Goal: Check status: Check status

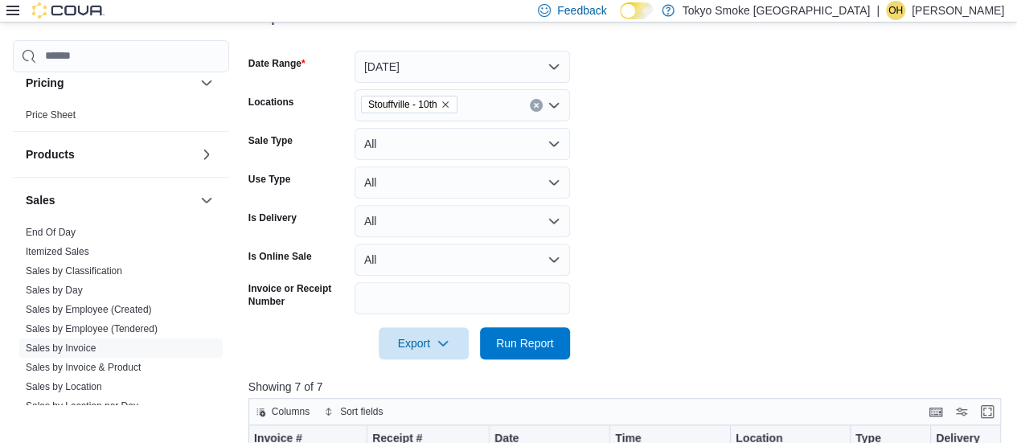
scroll to position [924, 0]
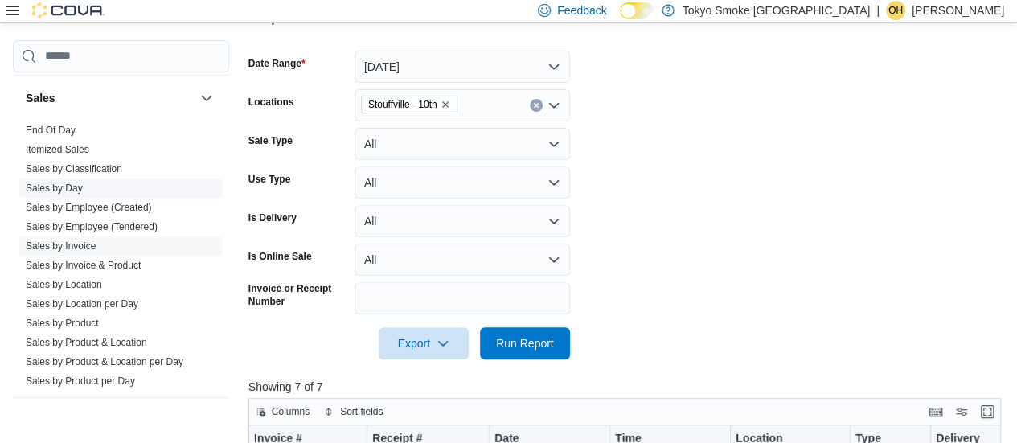
click at [56, 187] on link "Sales by Day" at bounding box center [54, 187] width 57 height 11
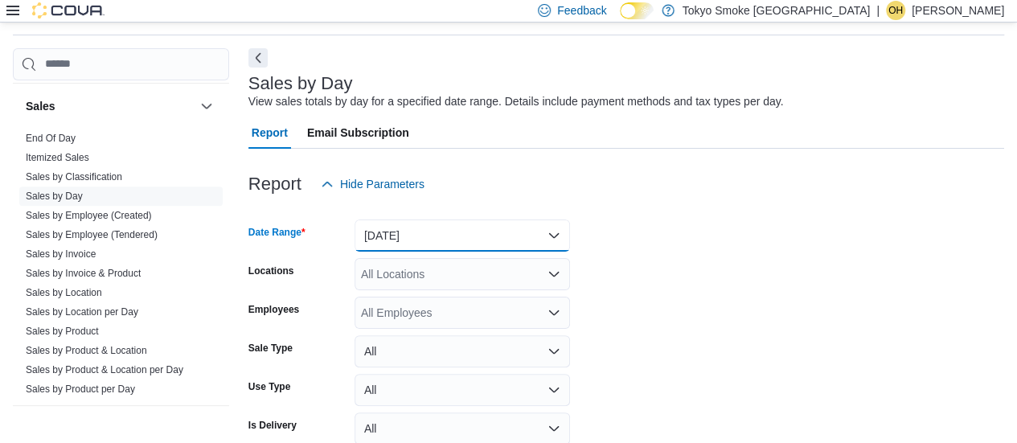
click at [440, 238] on button "[DATE]" at bounding box center [461, 235] width 215 height 32
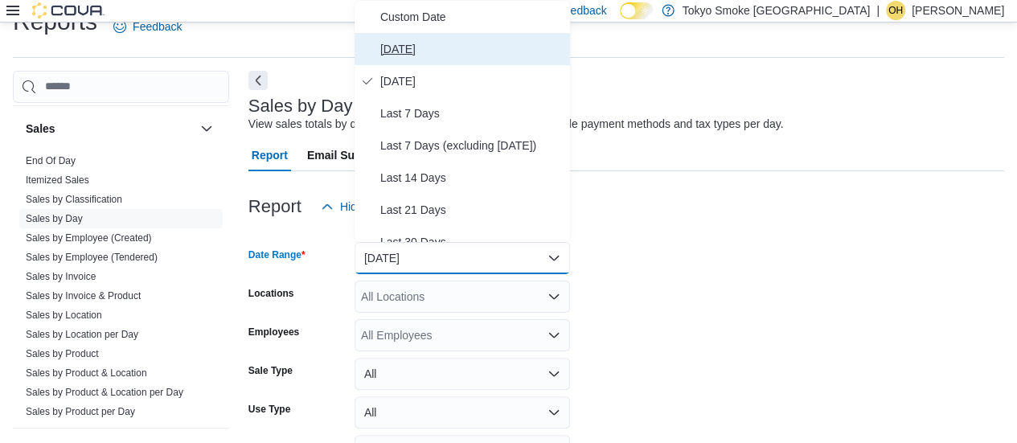
click at [444, 50] on span "[DATE]" at bounding box center [471, 48] width 183 height 19
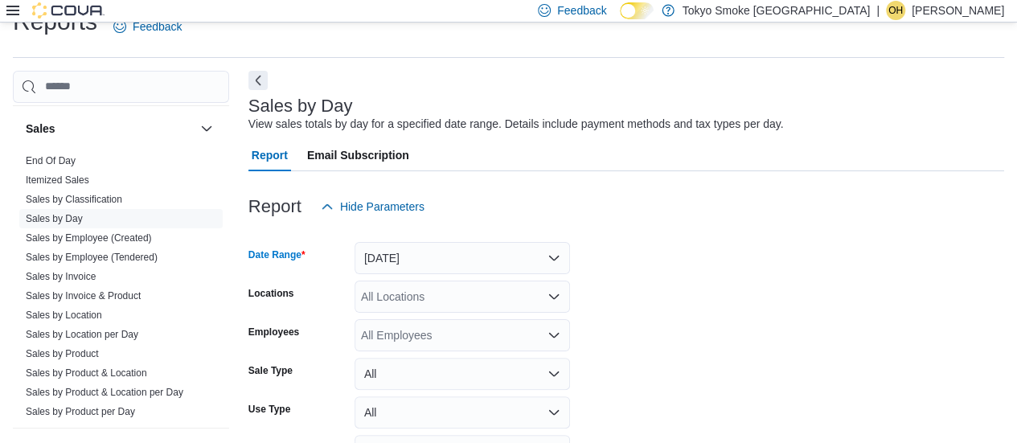
click at [458, 299] on div "All Locations" at bounding box center [461, 296] width 215 height 32
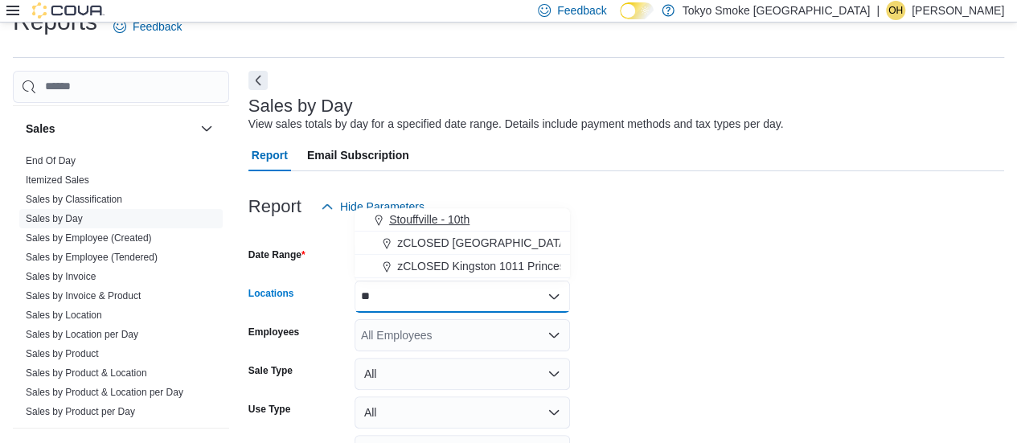
type input "**"
click at [452, 208] on button "Stouffville - 10th" at bounding box center [461, 219] width 215 height 23
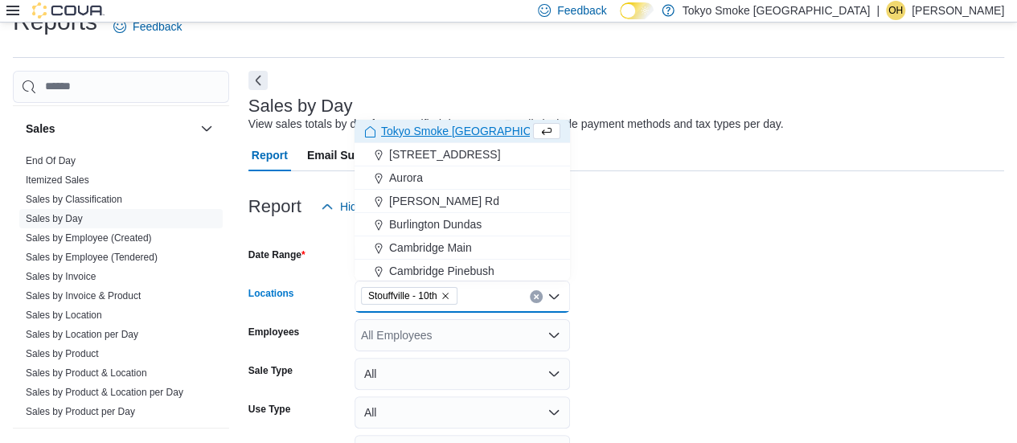
click at [800, 370] on form "Date Range [DATE] Locations [GEOGRAPHIC_DATA] - 10th Combo box. Selected. [GEOG…" at bounding box center [625, 367] width 755 height 289
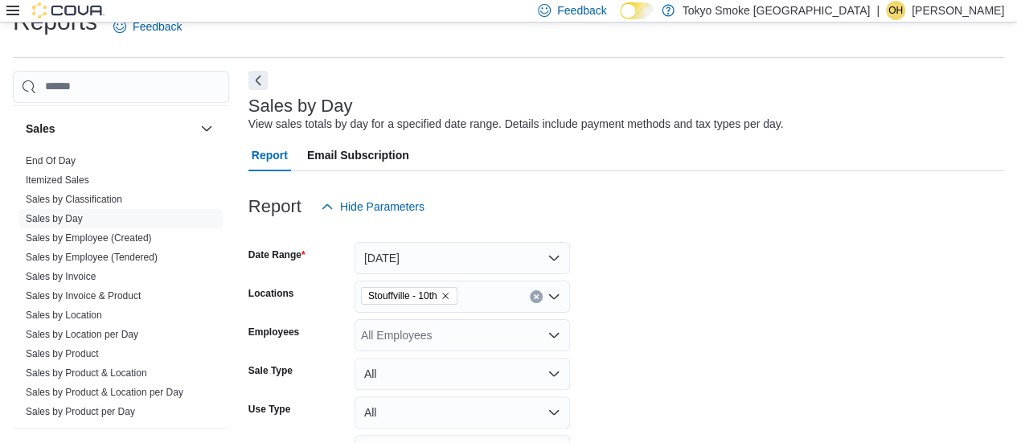
scroll to position [130, 0]
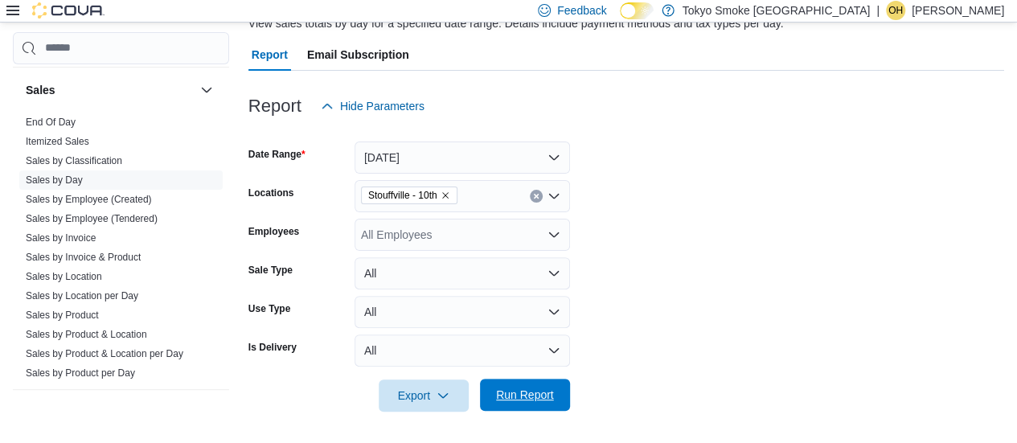
click at [540, 395] on span "Run Report" at bounding box center [525, 395] width 58 height 16
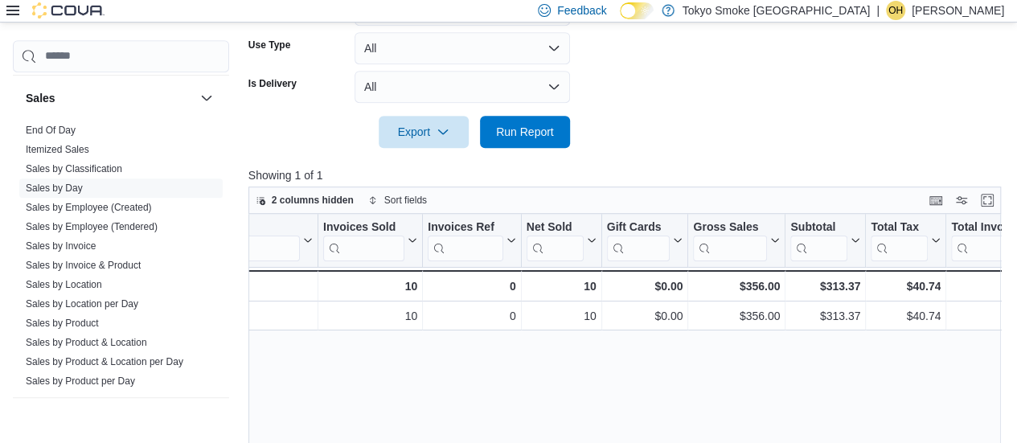
scroll to position [0, 56]
click at [629, 33] on form "Date Range [DATE] Locations [GEOGRAPHIC_DATA] - 10th Employees All Employees Sa…" at bounding box center [625, 3] width 755 height 289
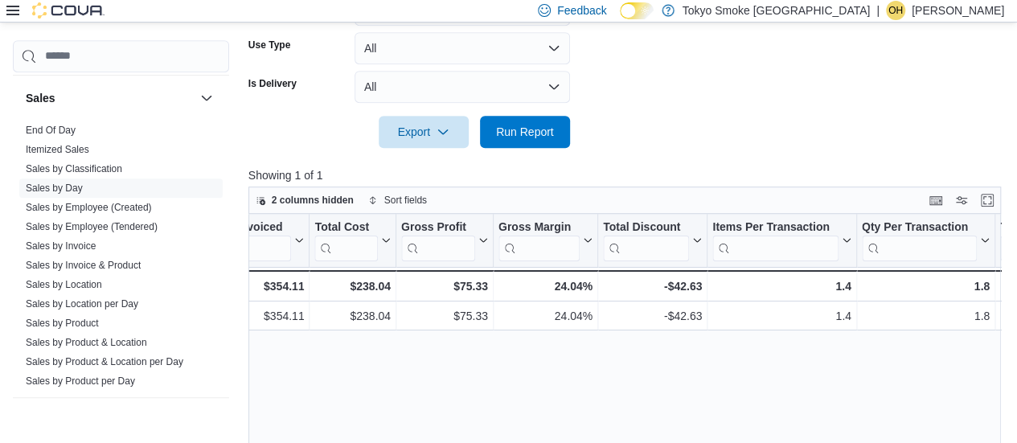
scroll to position [0, 837]
